Goal: Task Accomplishment & Management: Manage account settings

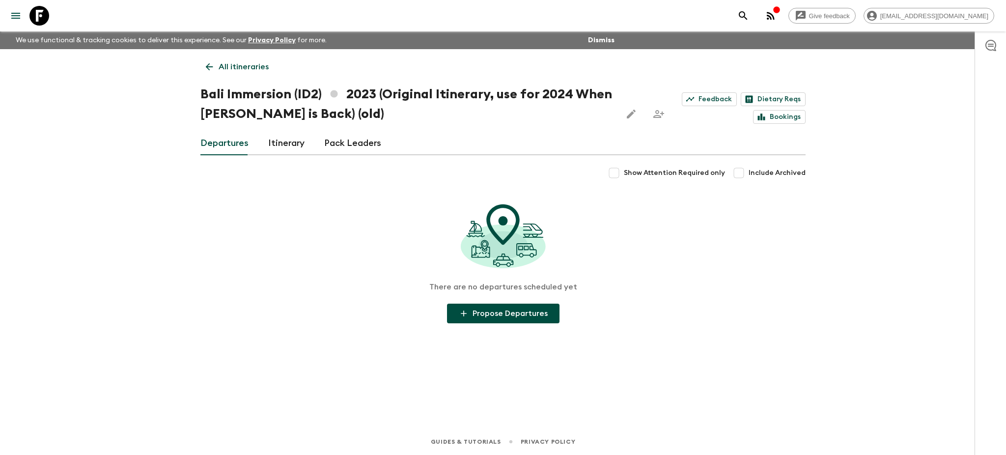
click at [208, 72] on icon at bounding box center [209, 66] width 11 height 11
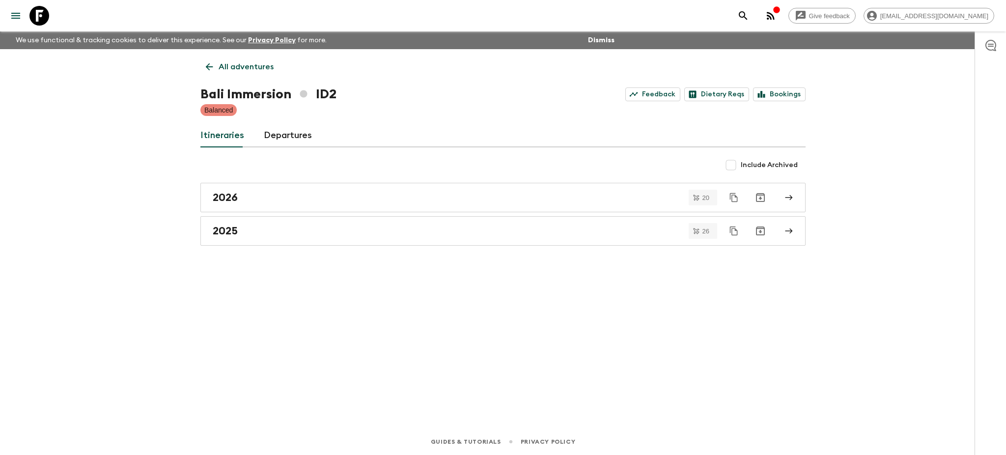
click at [208, 72] on icon at bounding box center [209, 66] width 11 height 11
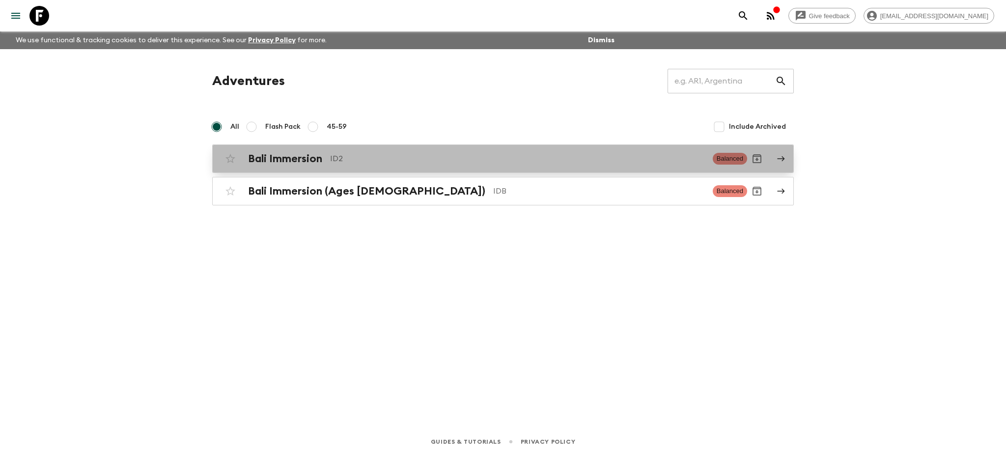
click at [784, 158] on icon at bounding box center [781, 158] width 9 height 9
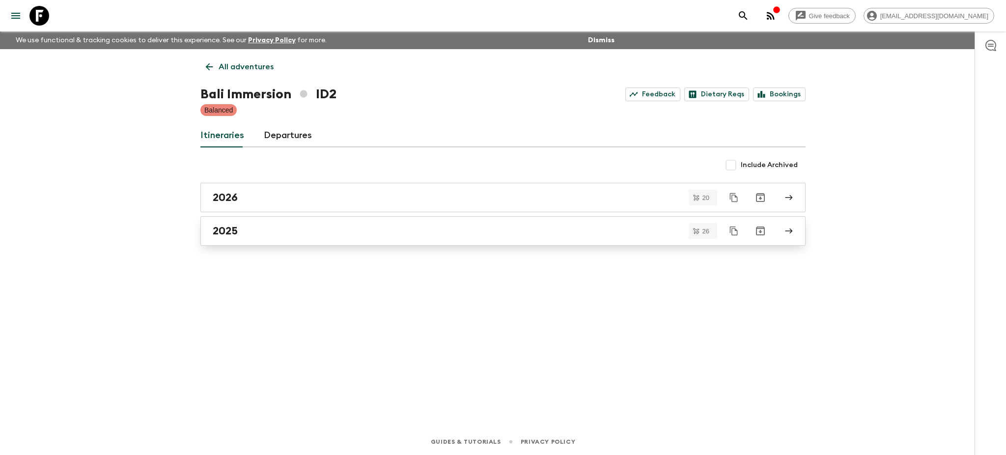
click at [800, 227] on link "2025" at bounding box center [502, 230] width 605 height 29
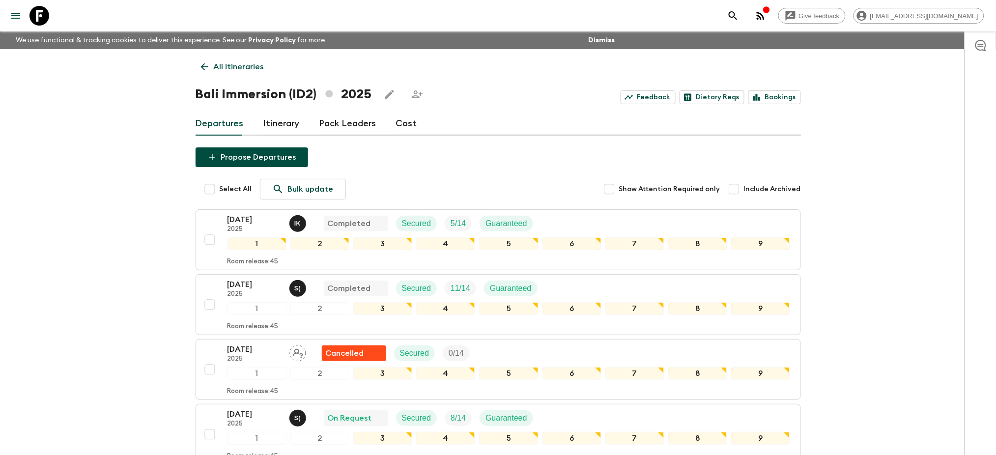
click at [770, 8] on button "button" at bounding box center [761, 16] width 20 height 20
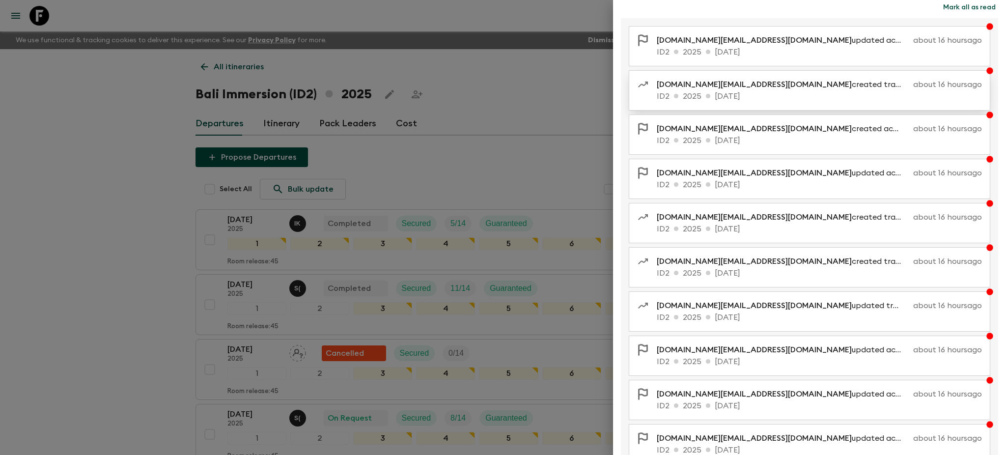
scroll to position [76, 0]
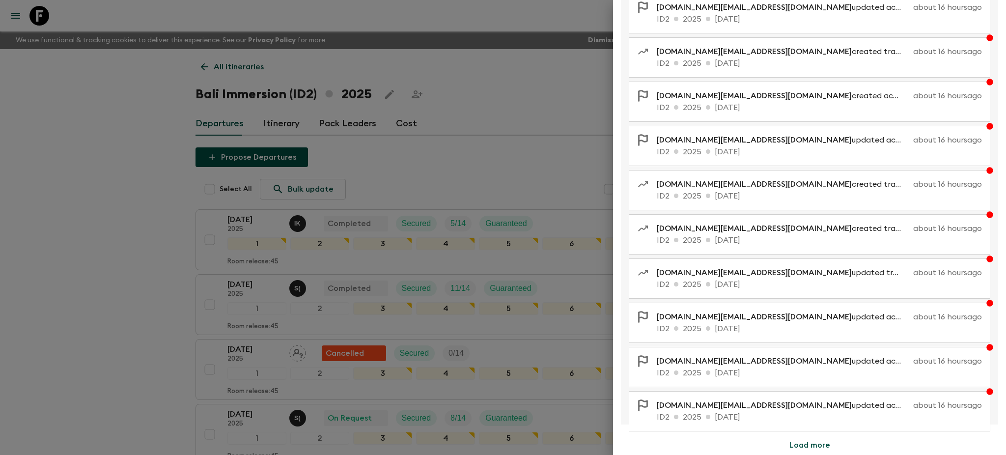
click at [794, 452] on button "Load more" at bounding box center [810, 445] width 64 height 20
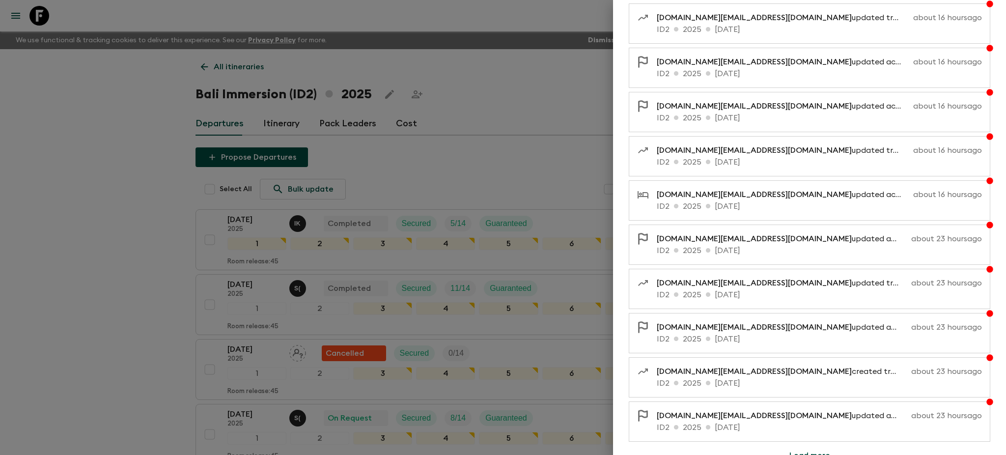
scroll to position [519, 0]
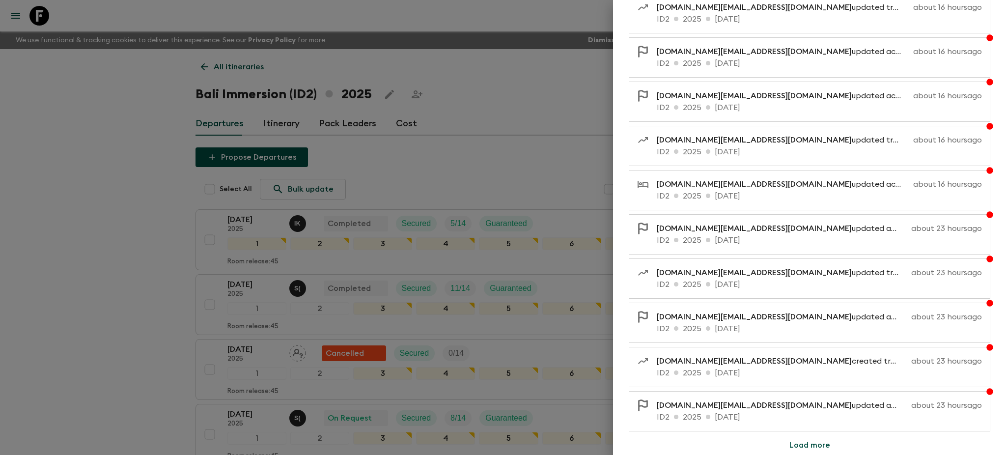
click at [826, 440] on button "Load more" at bounding box center [810, 445] width 64 height 20
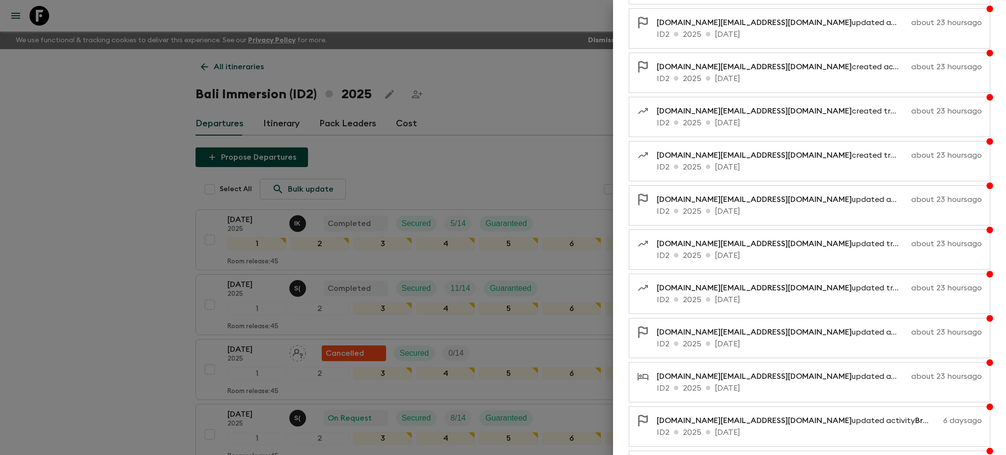
scroll to position [961, 0]
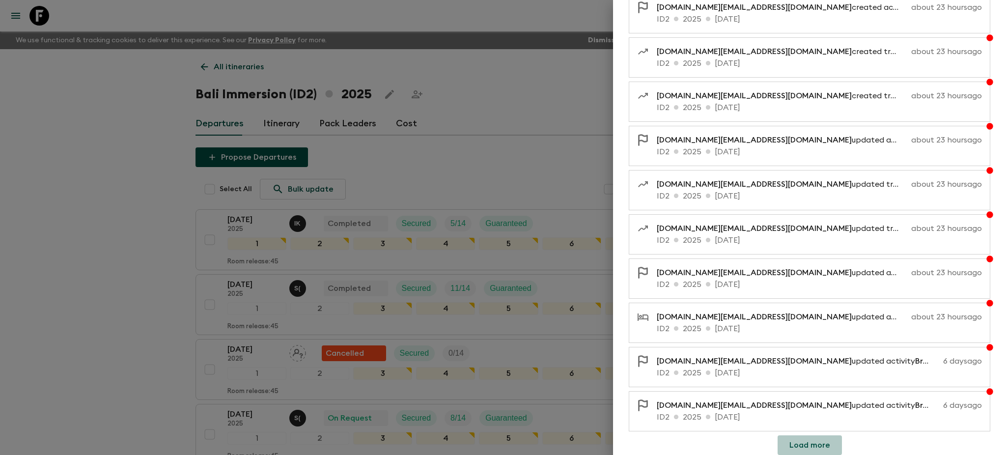
click at [815, 436] on button "Load more" at bounding box center [810, 445] width 64 height 20
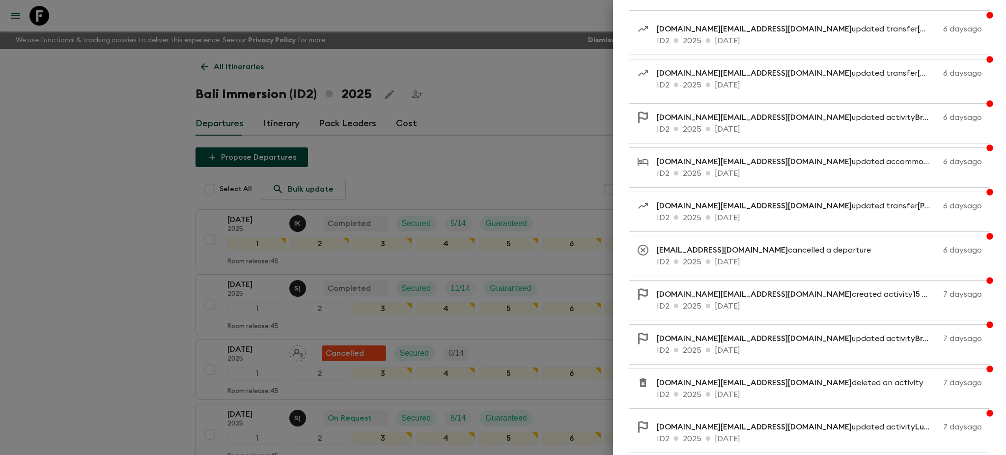
scroll to position [1404, 0]
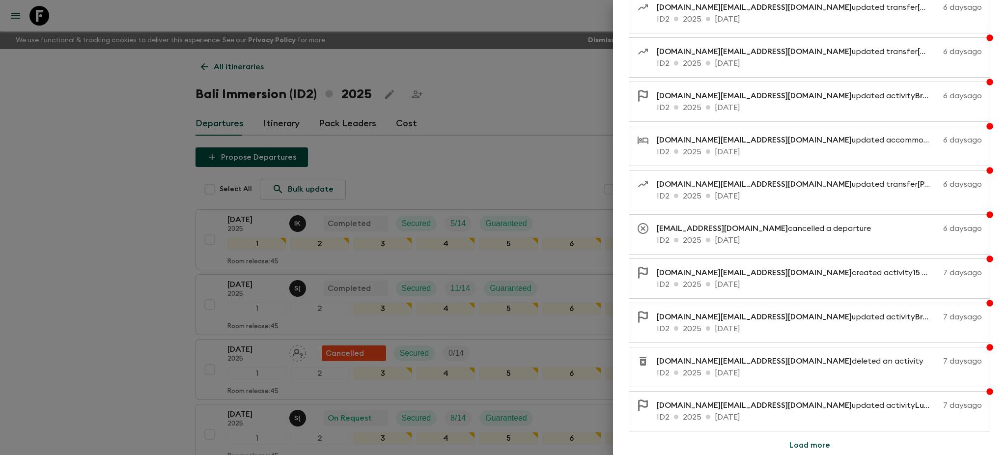
click at [808, 443] on button "Load more" at bounding box center [810, 445] width 64 height 20
click at [820, 446] on button "Load more" at bounding box center [810, 445] width 64 height 20
click at [820, 452] on button "Load more" at bounding box center [810, 445] width 64 height 20
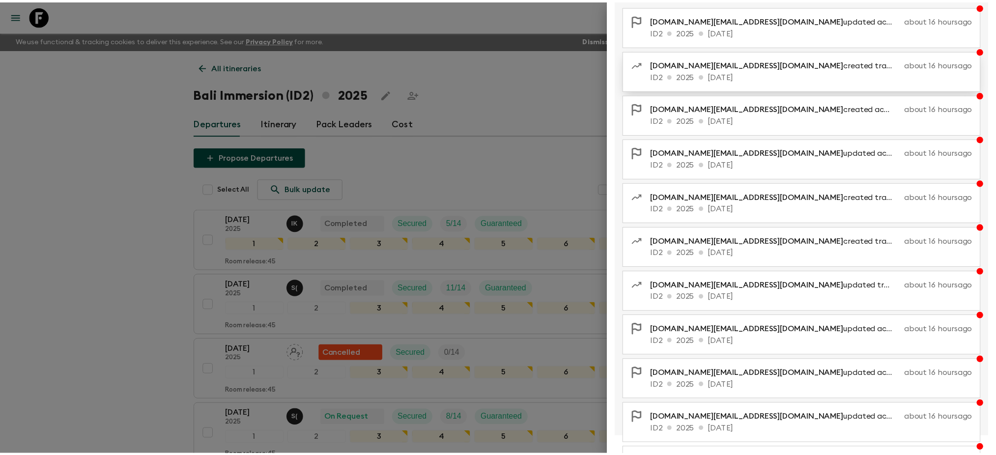
scroll to position [0, 0]
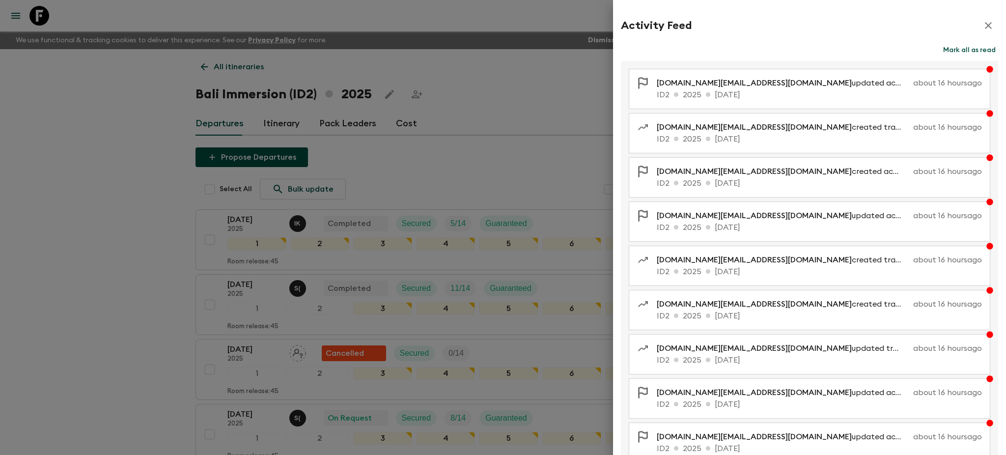
click at [972, 45] on button "Mark all as read" at bounding box center [969, 50] width 57 height 14
click at [28, 199] on div at bounding box center [503, 227] width 1006 height 455
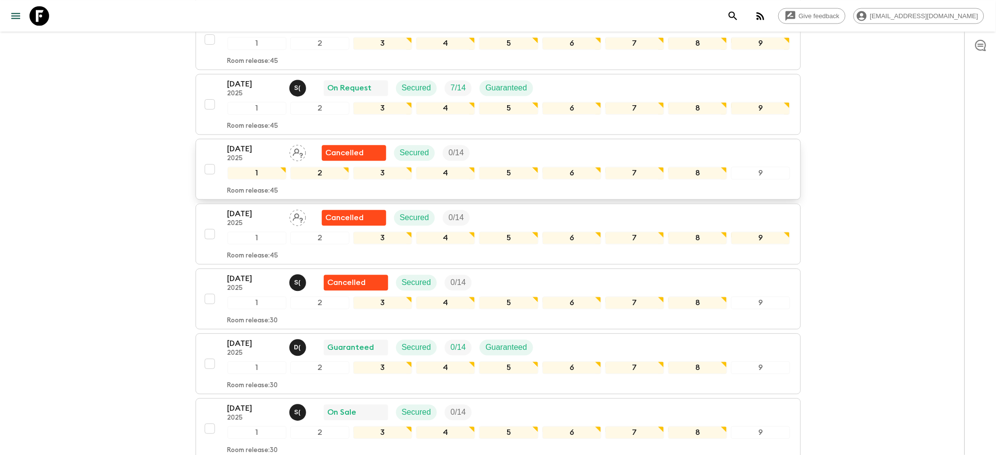
scroll to position [720, 0]
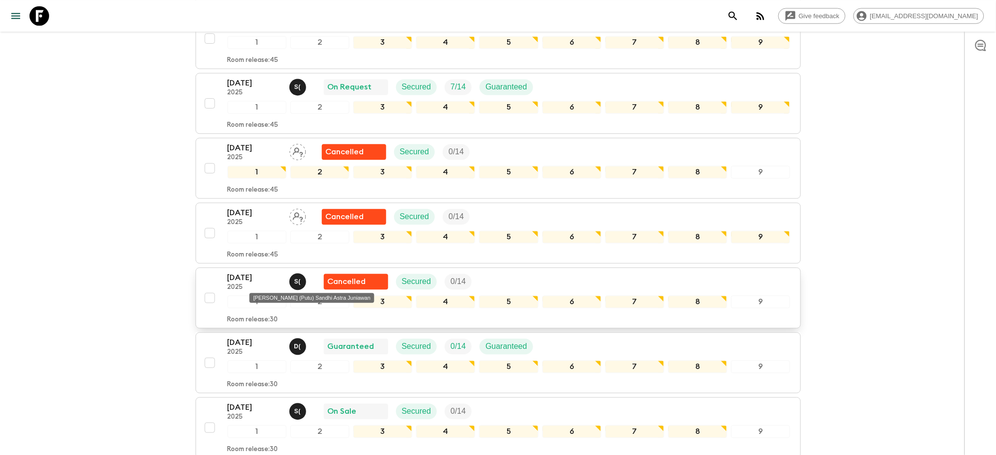
click at [301, 284] on div "S (" at bounding box center [297, 281] width 17 height 17
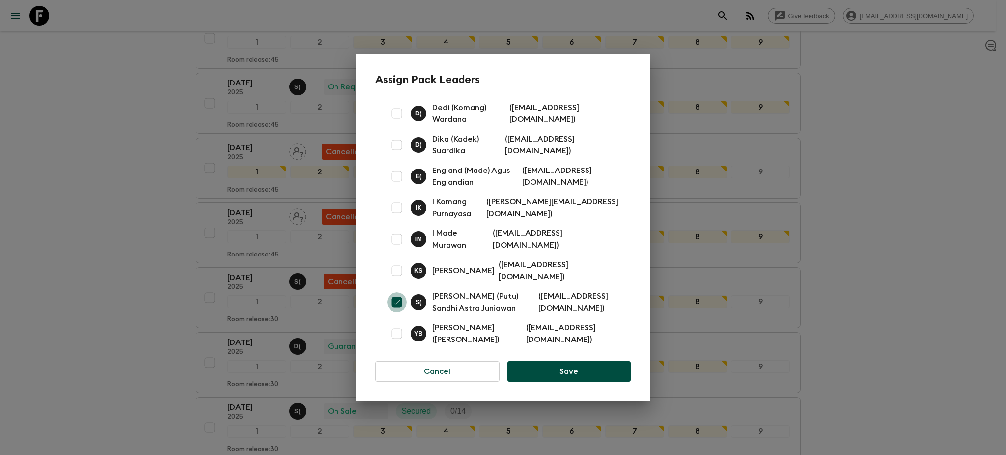
click at [396, 305] on input "checkbox" at bounding box center [397, 302] width 20 height 20
checkbox input "false"
click at [556, 369] on button "Save" at bounding box center [569, 371] width 123 height 21
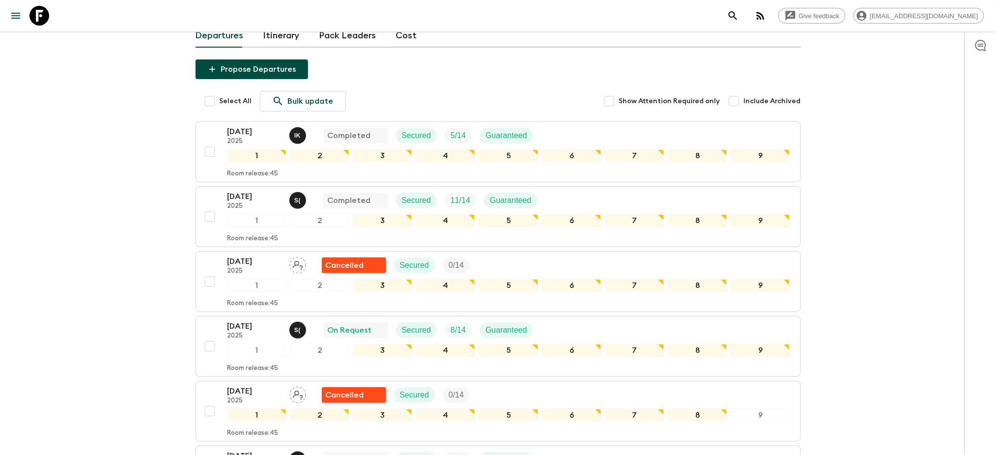
scroll to position [0, 0]
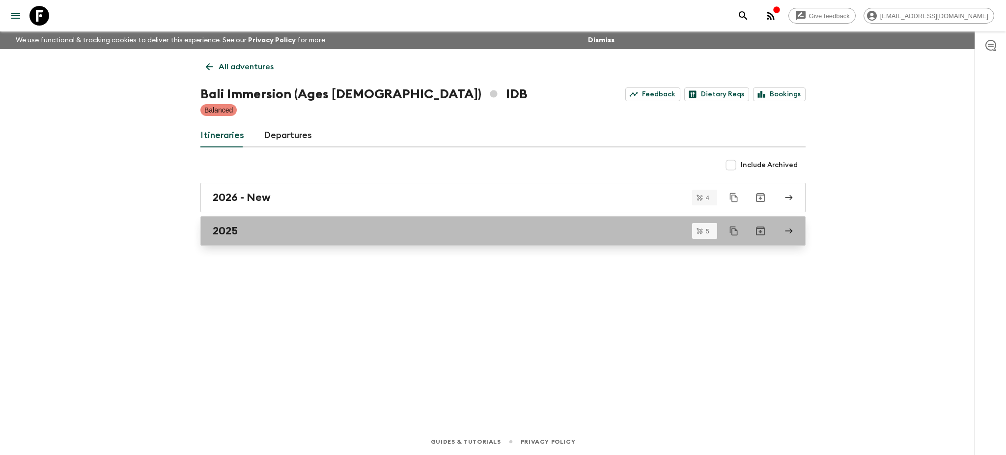
click at [791, 228] on icon at bounding box center [789, 230] width 9 height 9
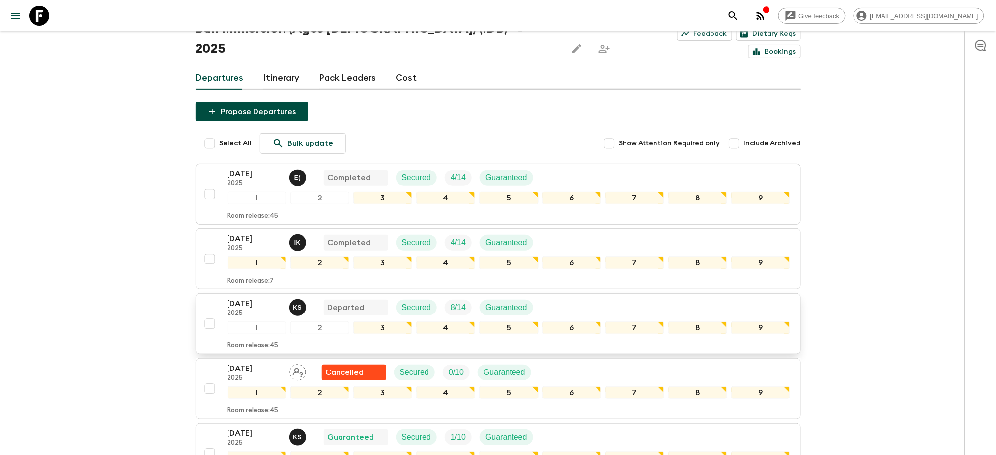
scroll to position [164, 0]
